Goal: Information Seeking & Learning: Learn about a topic

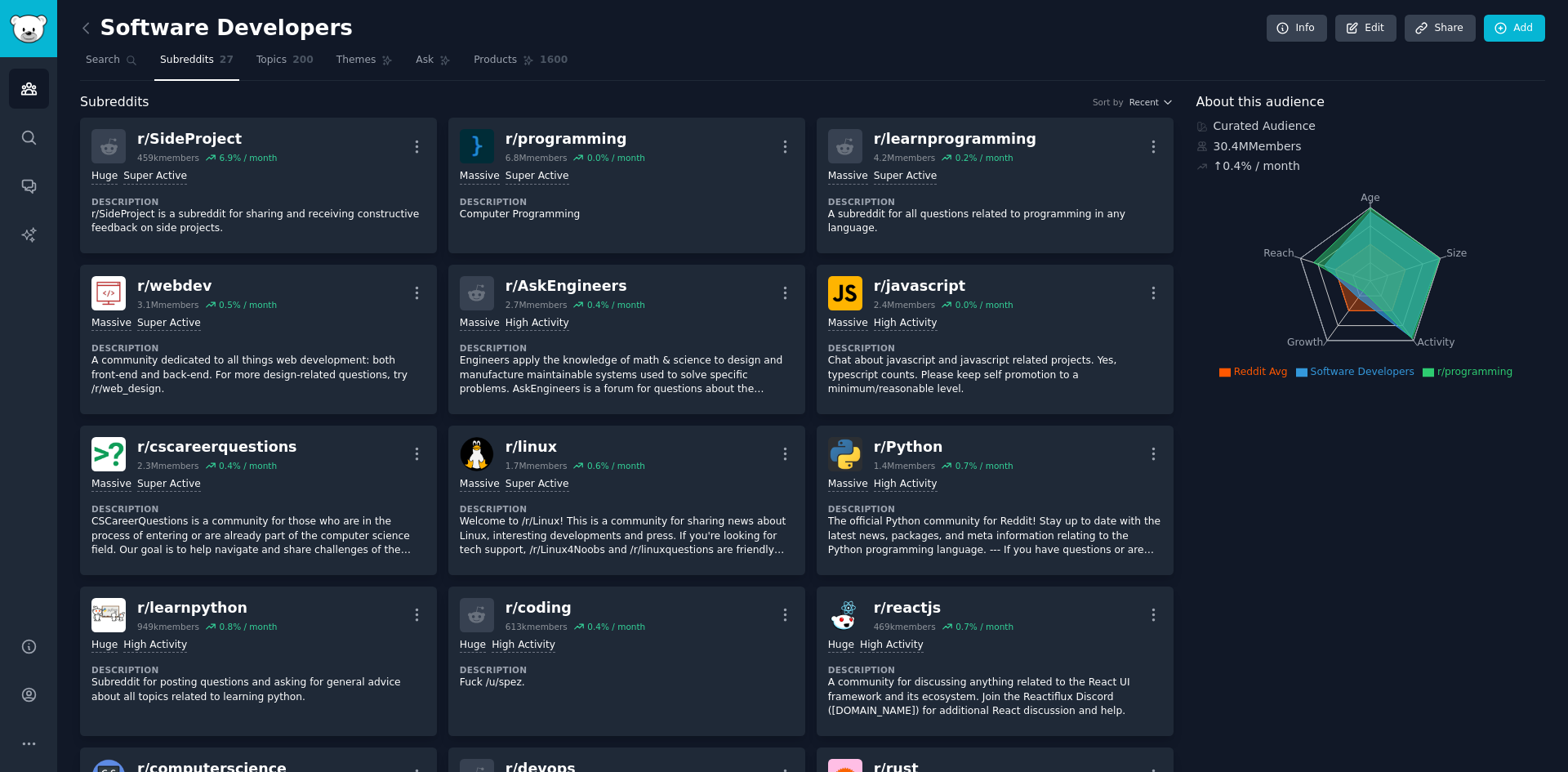
click at [569, 196] on dt "Description" at bounding box center [627, 202] width 334 height 11
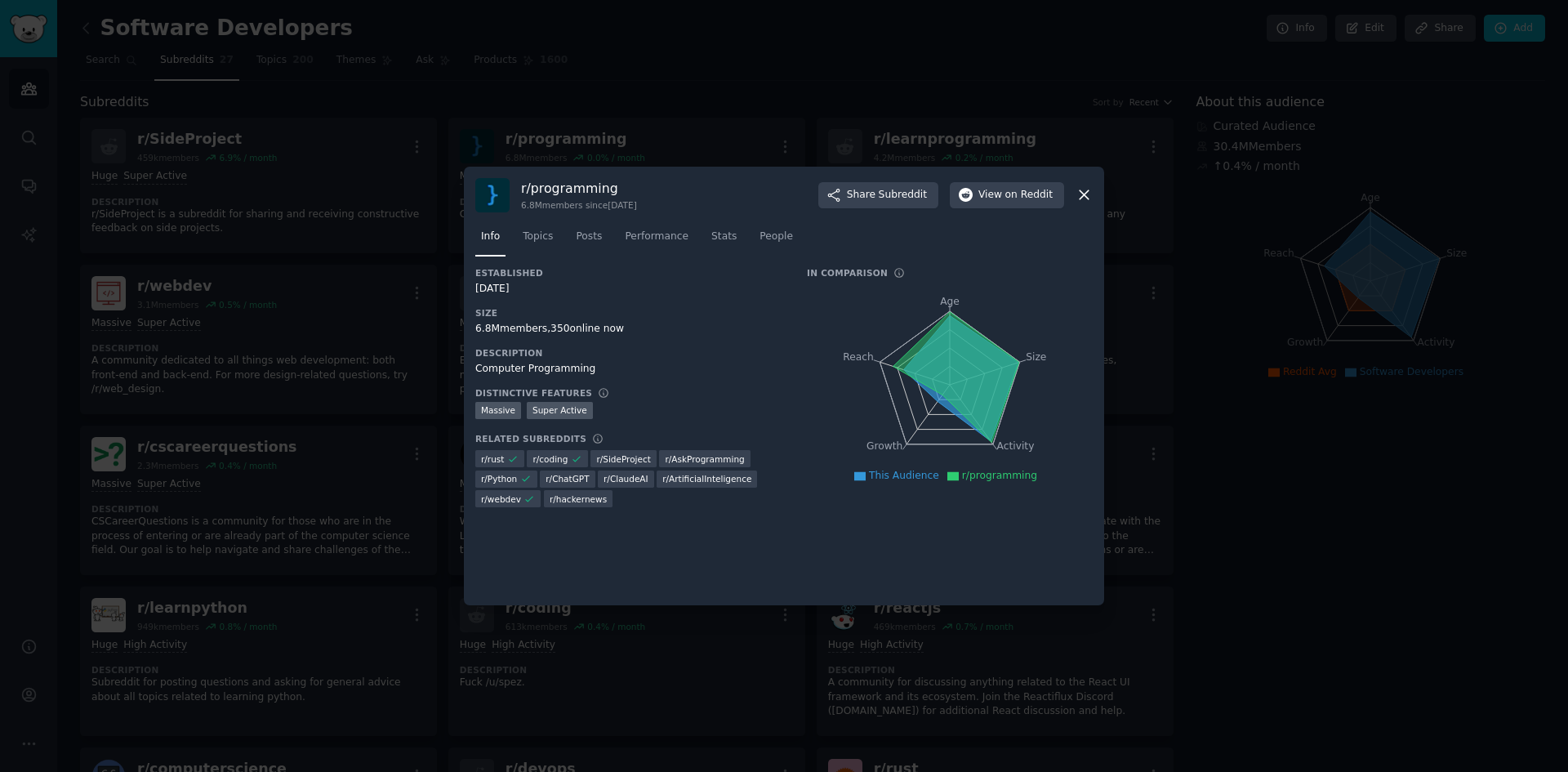
click at [1086, 196] on icon at bounding box center [1084, 195] width 18 height 18
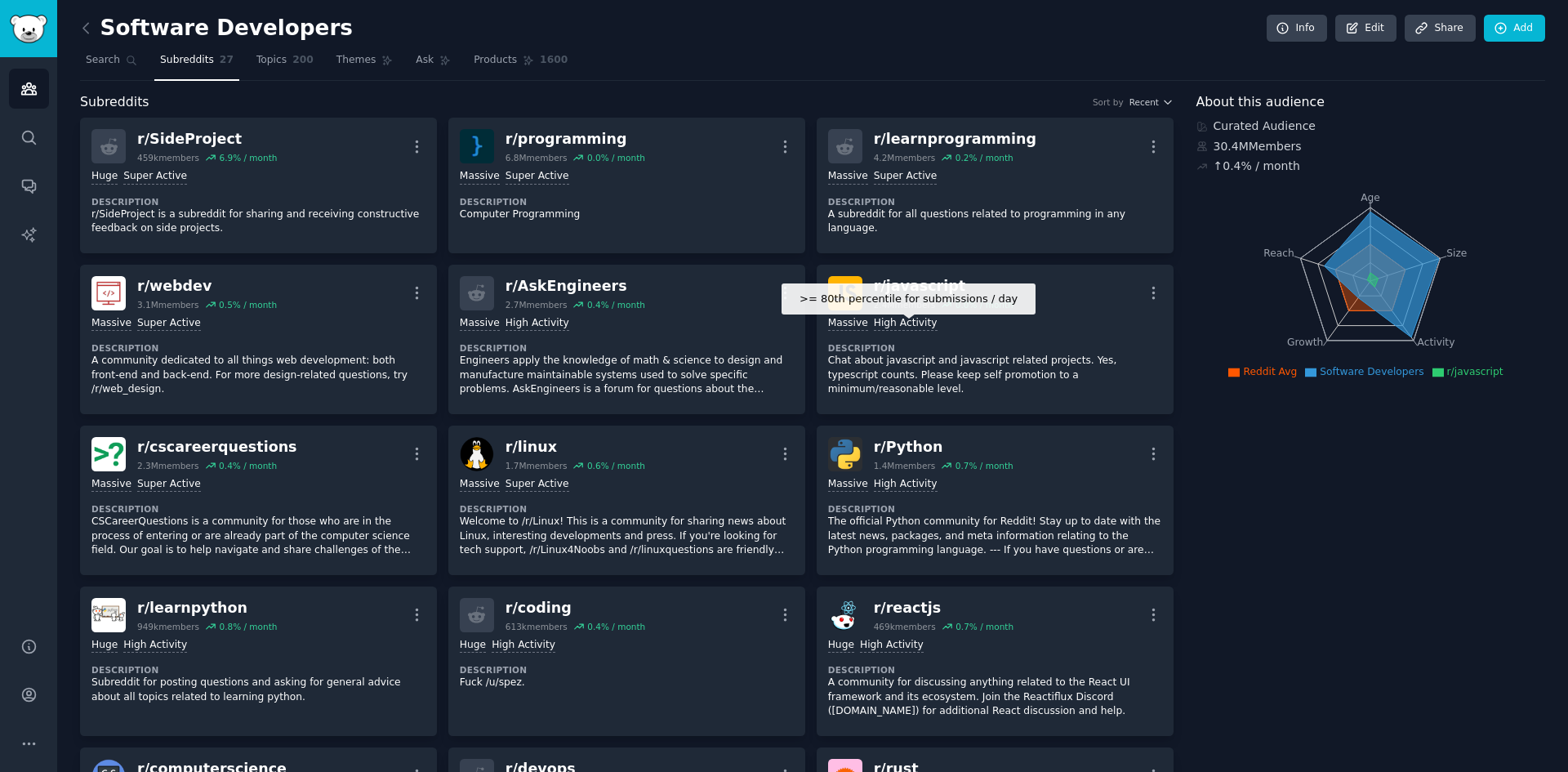
click at [921, 321] on div "High Activity" at bounding box center [905, 324] width 64 height 16
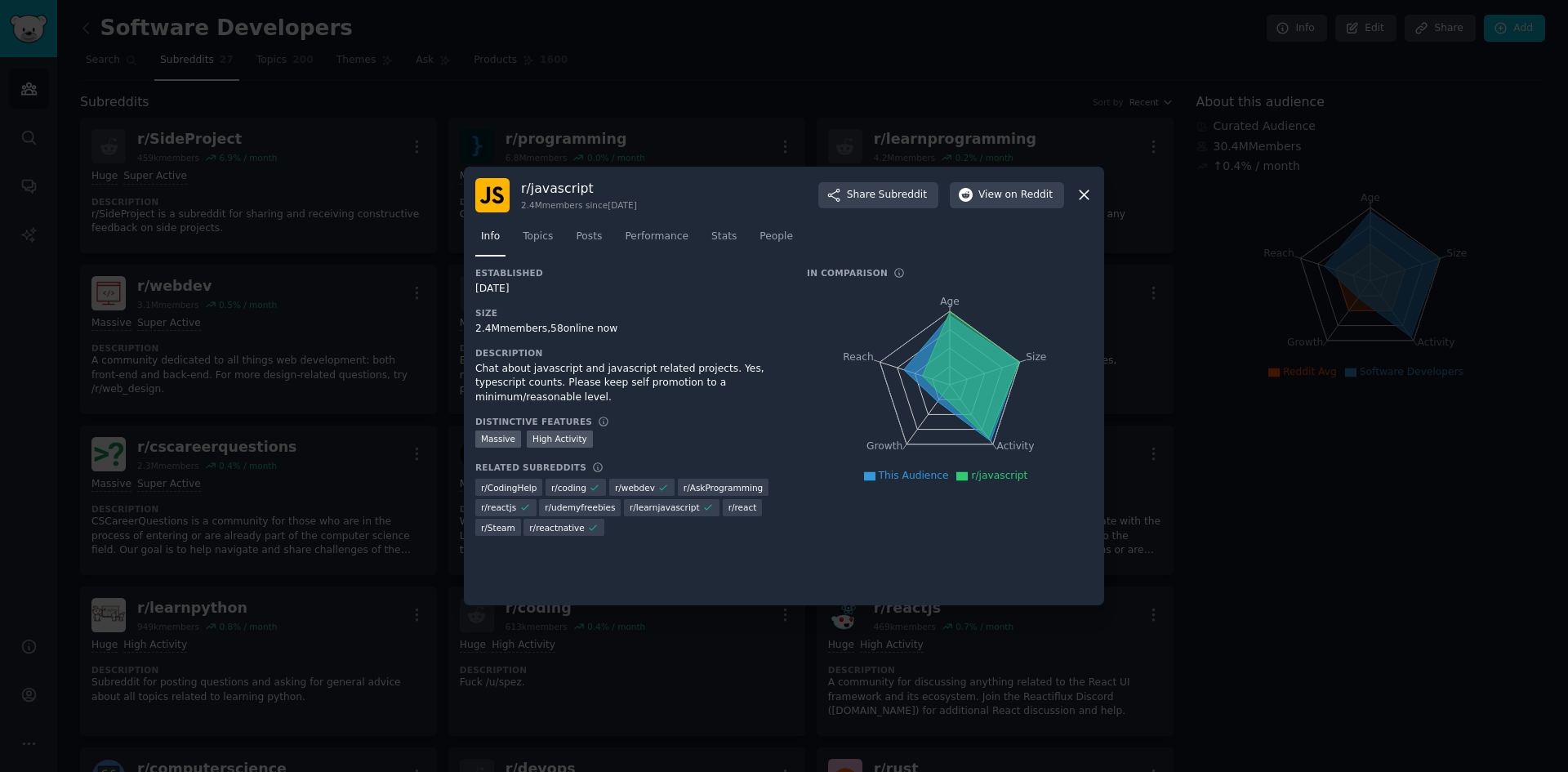
click at [1082, 178] on div "r/ javascript 2.4M members since [DATE] Share Subreddit View on Reddit" at bounding box center [784, 195] width 618 height 34
click at [1091, 204] on div "r/ javascript 2.4M members since [DATE] Share Subreddit View on Reddit" at bounding box center [784, 195] width 618 height 34
click at [1091, 196] on icon at bounding box center [1084, 195] width 18 height 18
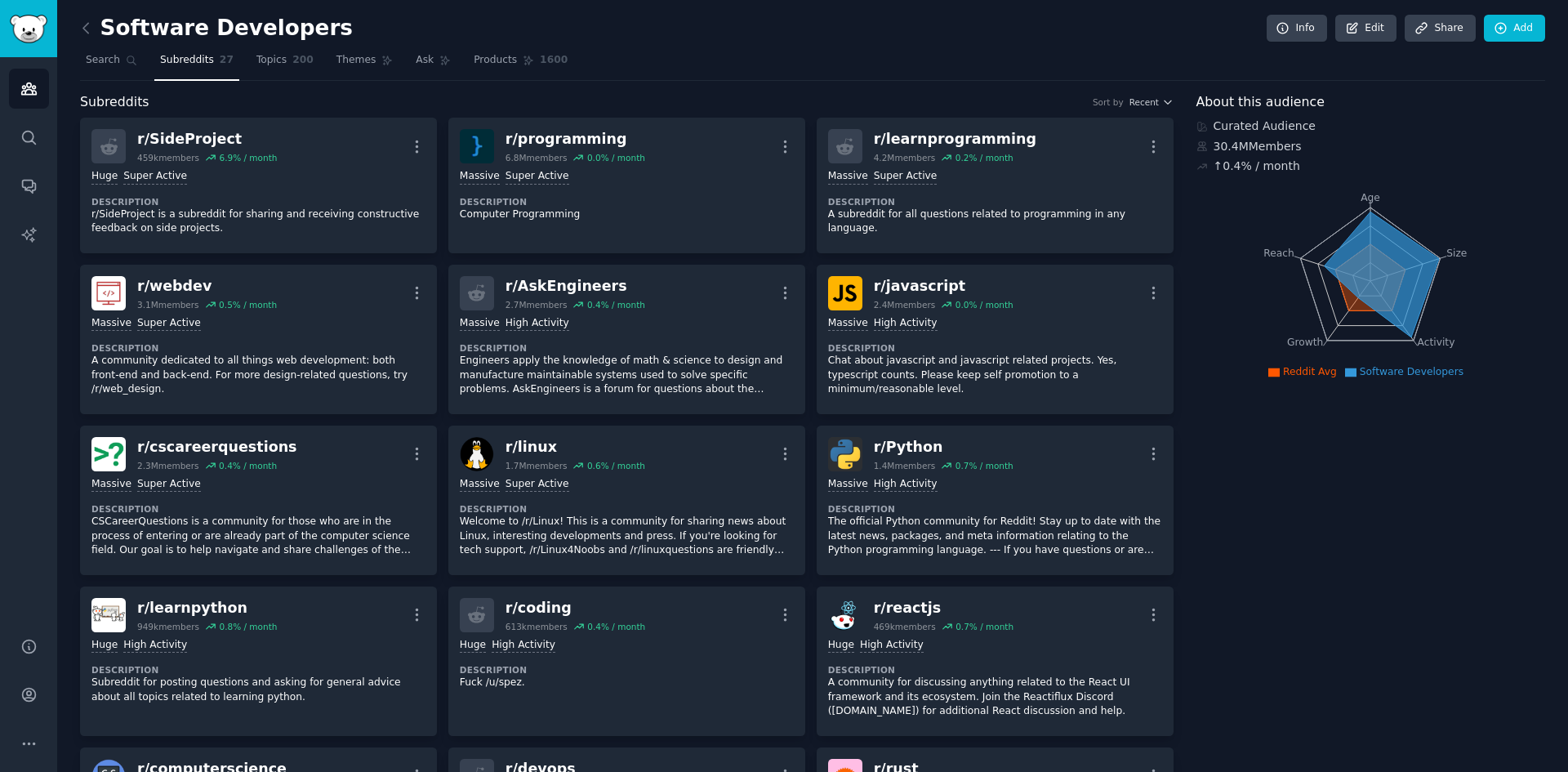
click at [92, 28] on icon at bounding box center [86, 28] width 18 height 18
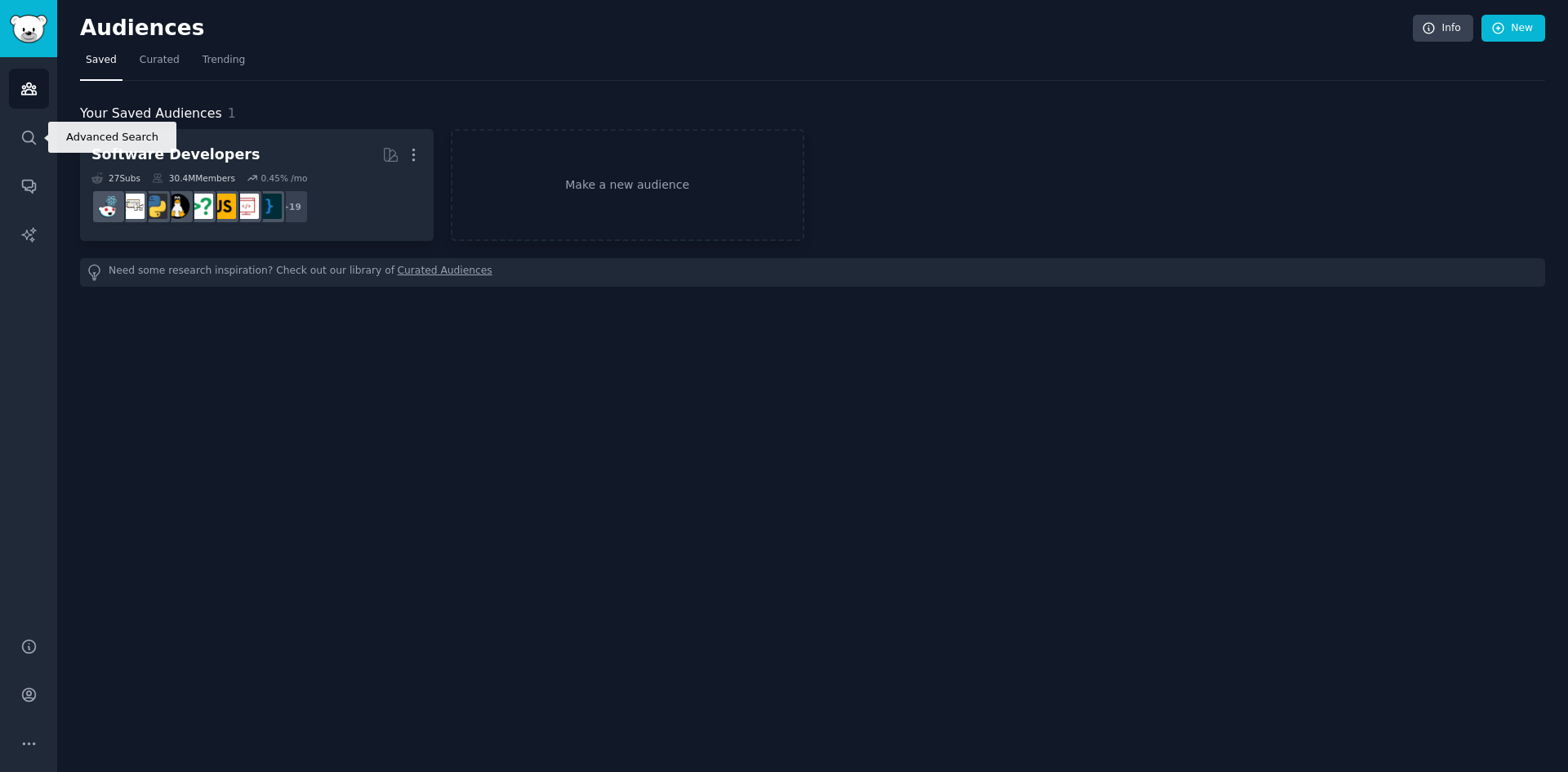
click at [21, 131] on icon "Sidebar" at bounding box center [29, 137] width 18 height 18
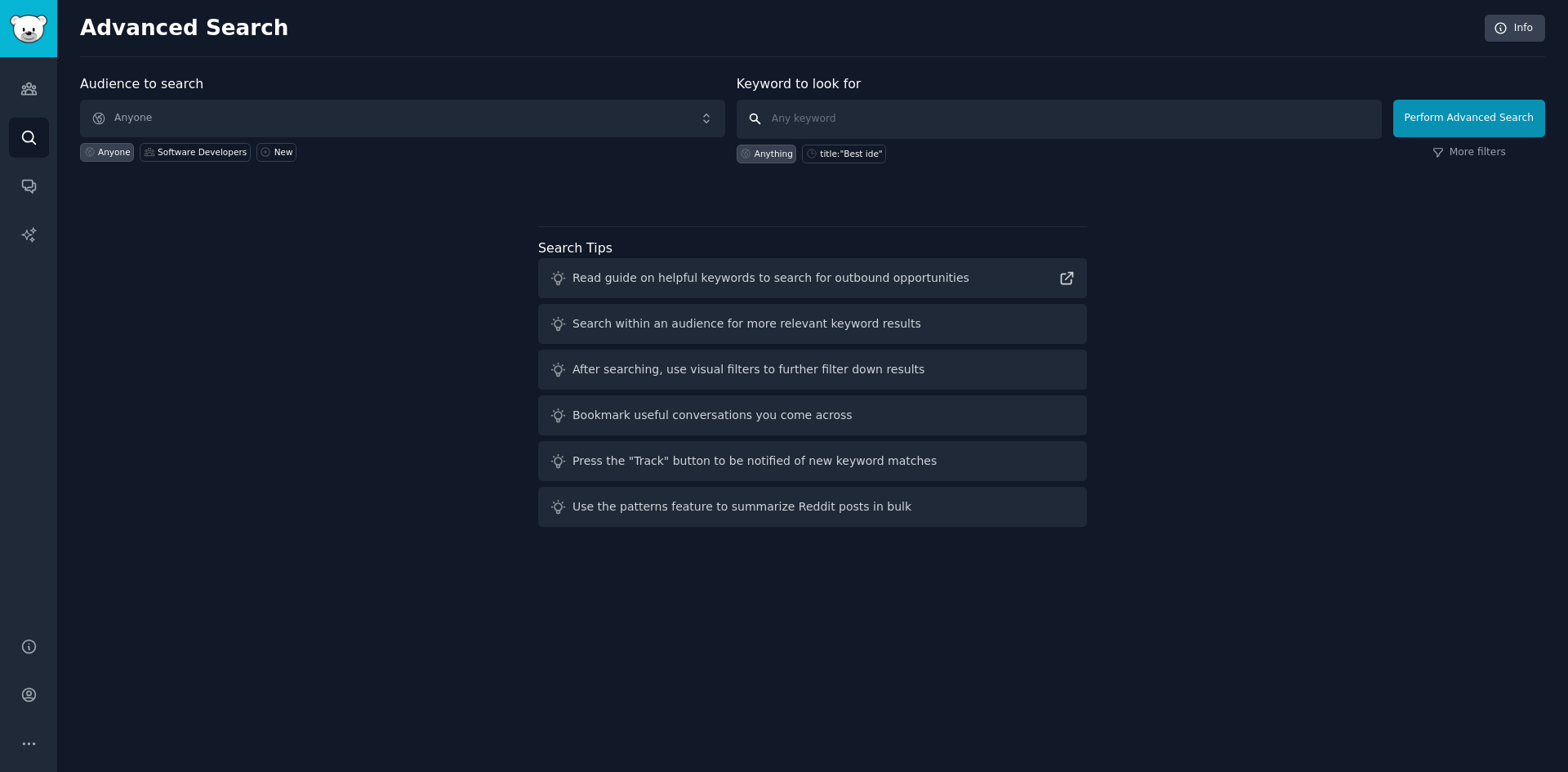
click at [817, 111] on input "text" at bounding box center [1059, 119] width 645 height 40
type input "forward deployed engineer"
click button "Perform Advanced Search" at bounding box center [1468, 118] width 152 height 38
